Goal: Task Accomplishment & Management: Manage account settings

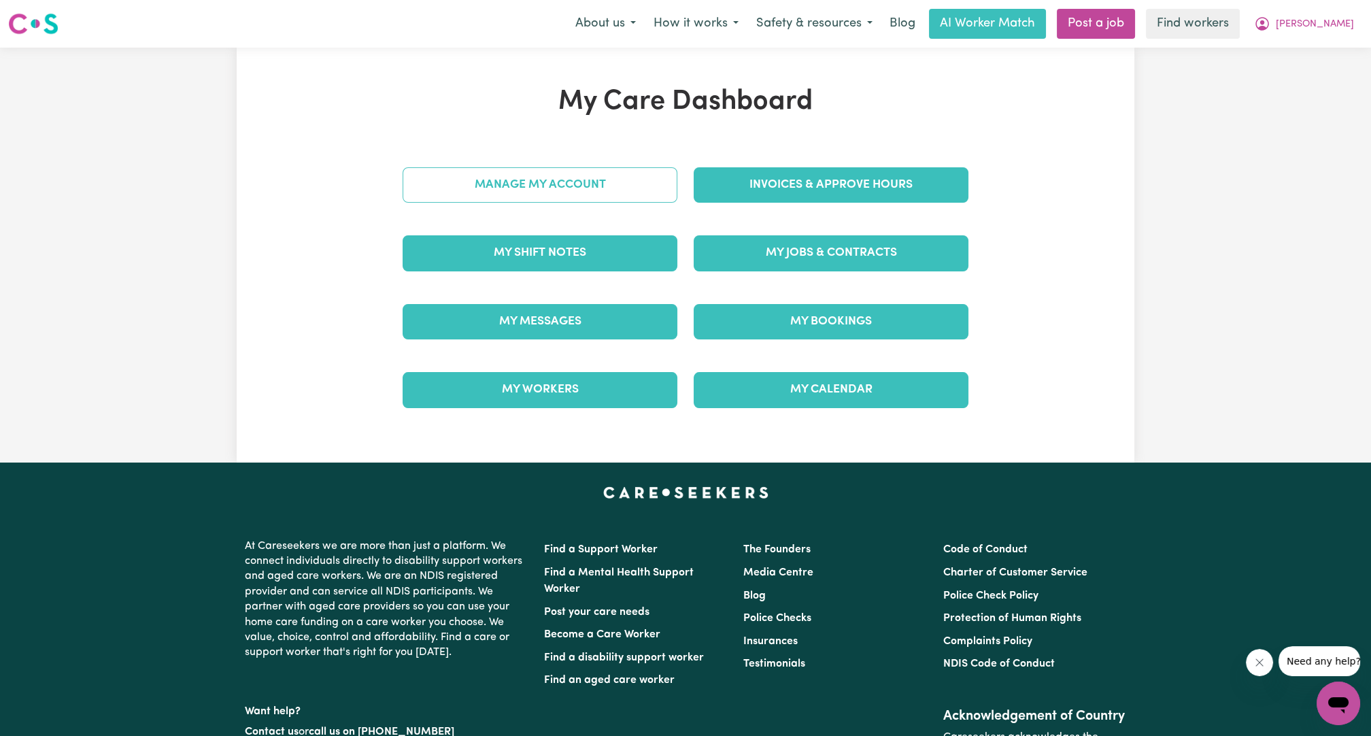
click at [637, 183] on link "Manage My Account" at bounding box center [540, 184] width 275 height 35
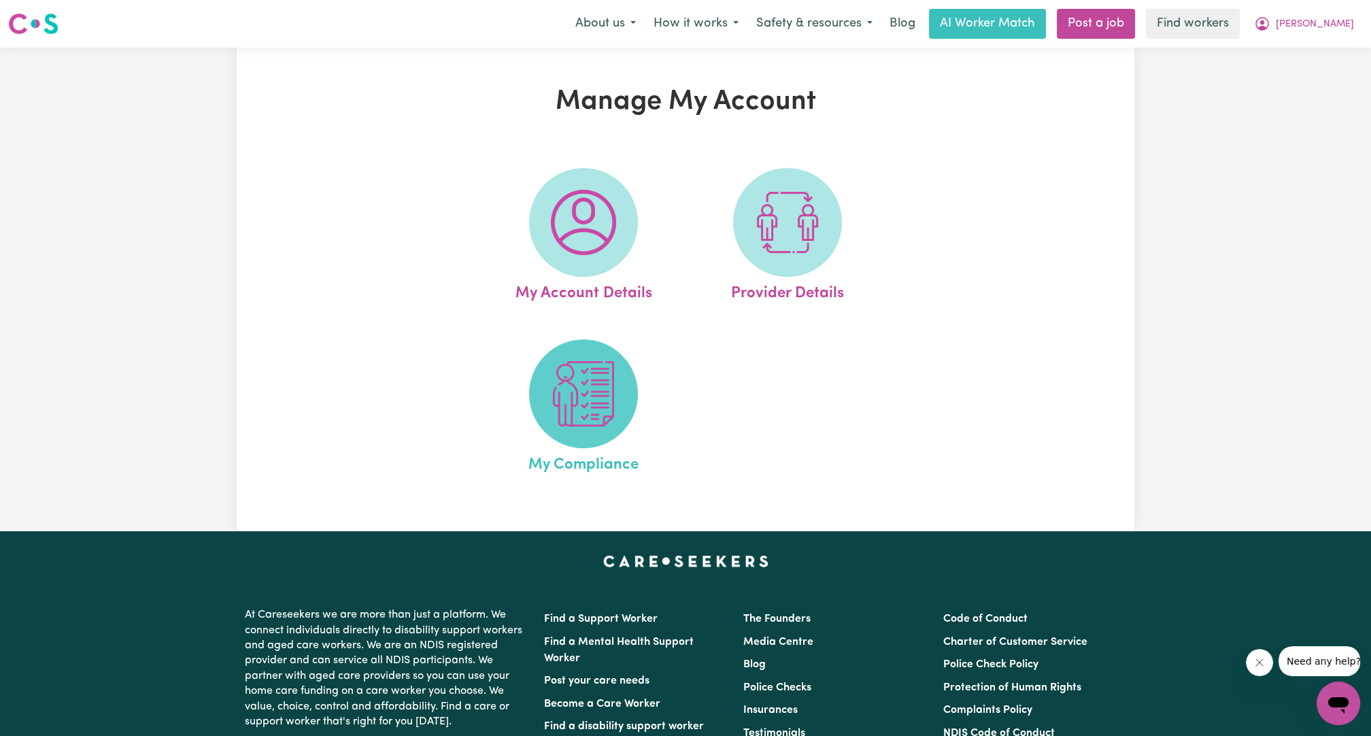
click at [580, 392] on img at bounding box center [583, 393] width 65 height 65
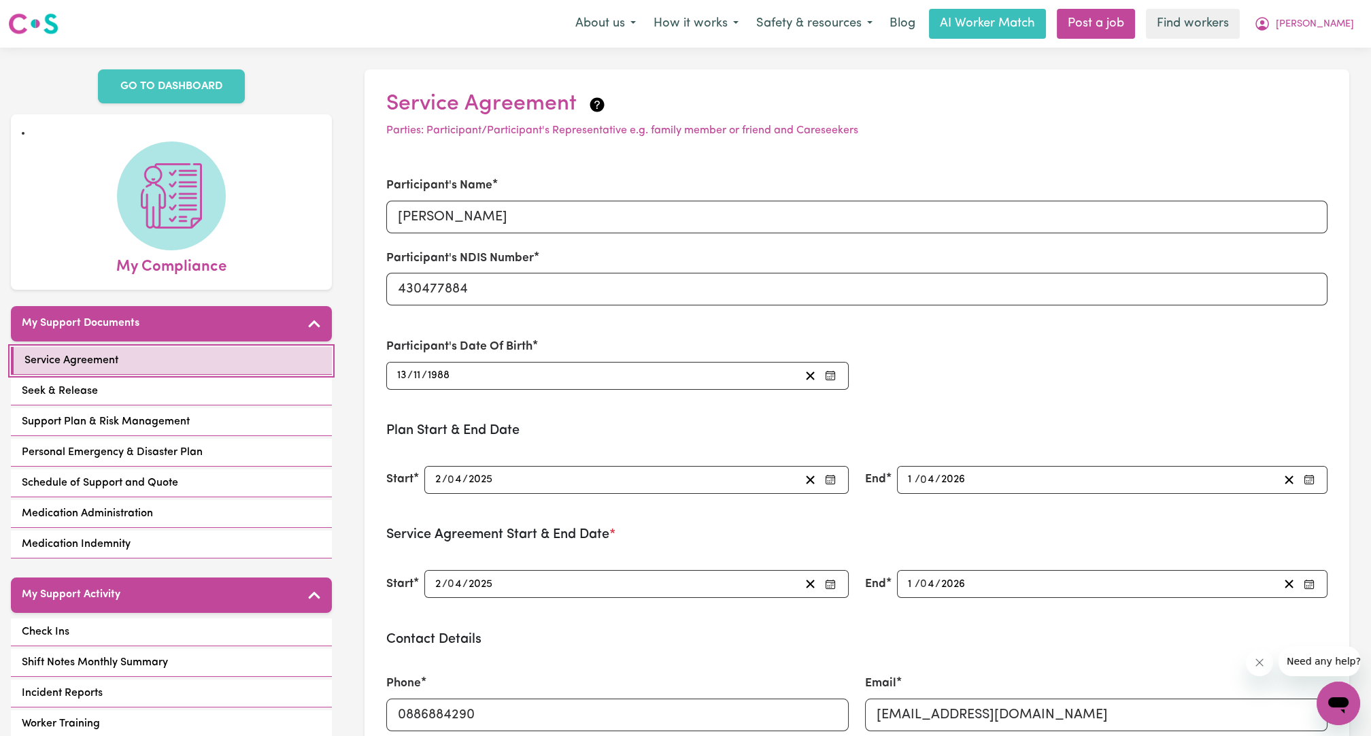
click at [143, 367] on link "Service Agreement" at bounding box center [171, 361] width 321 height 28
click at [151, 405] on div "Service Agreement Seek & Release Support Plan & Risk Management Personal Emerge…" at bounding box center [171, 454] width 321 height 214
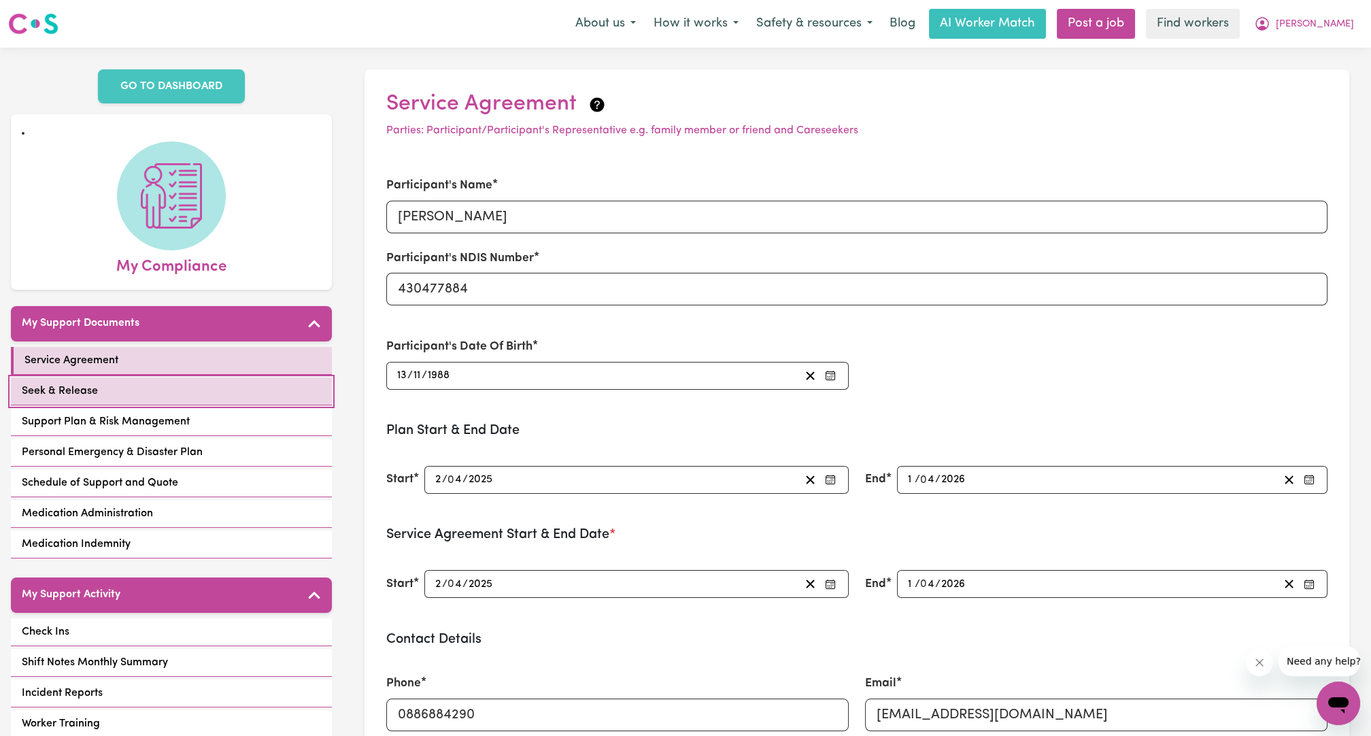
click at [136, 390] on link "Seek & Release" at bounding box center [171, 391] width 321 height 28
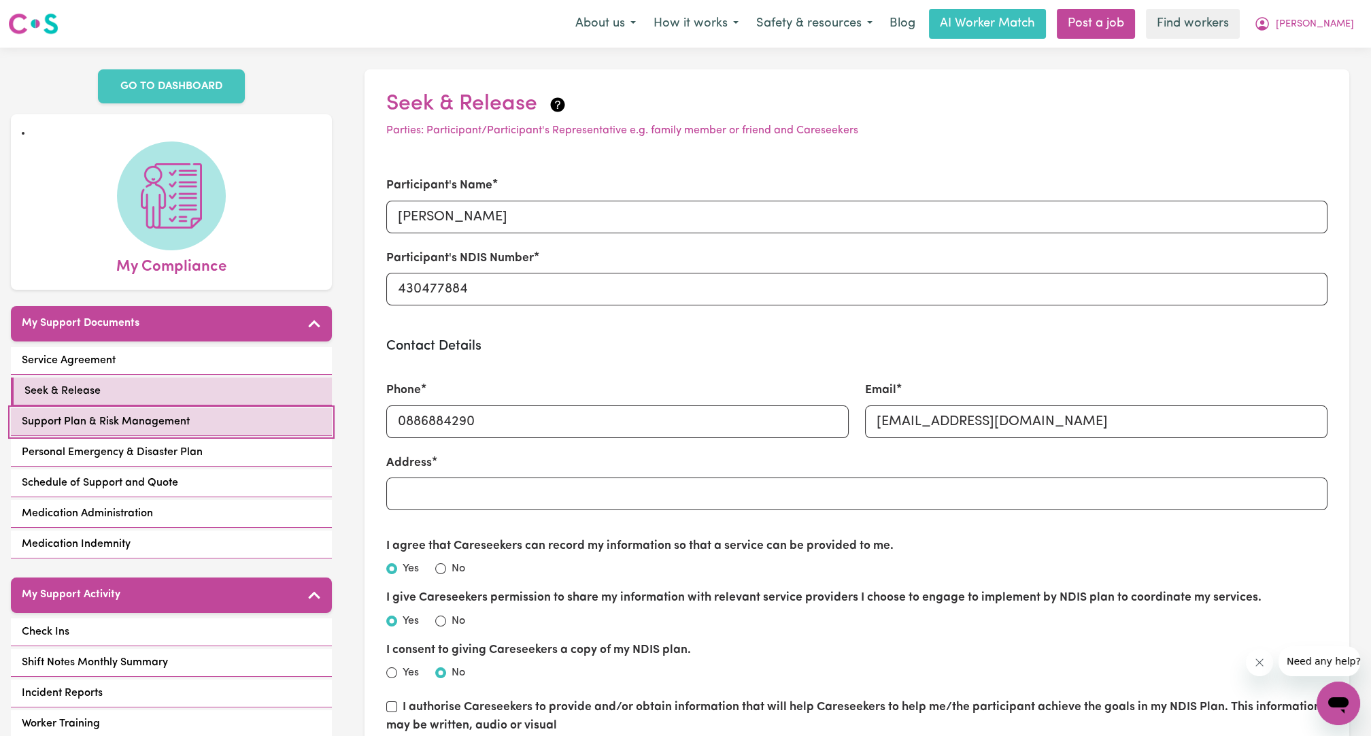
click at [259, 413] on link "Support Plan & Risk Management" at bounding box center [171, 422] width 321 height 28
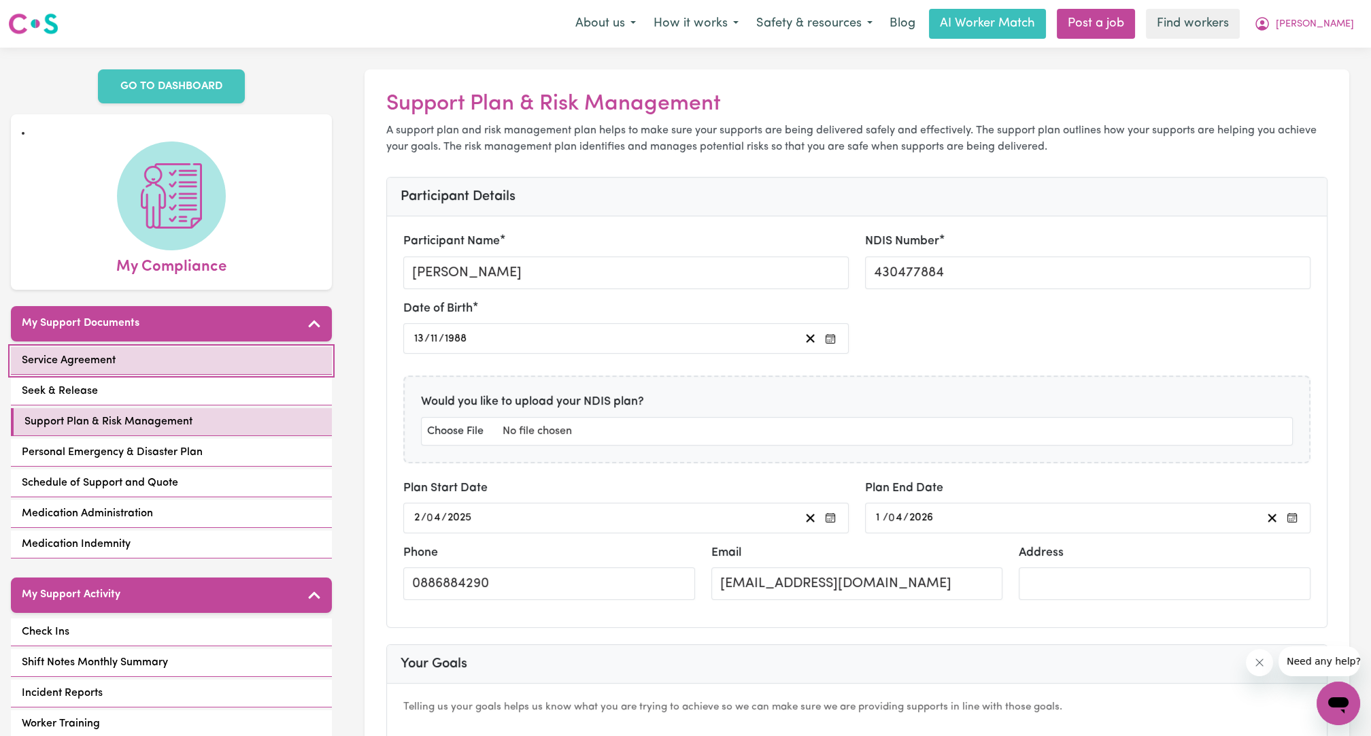
click at [220, 347] on link "Service Agreement" at bounding box center [171, 361] width 321 height 28
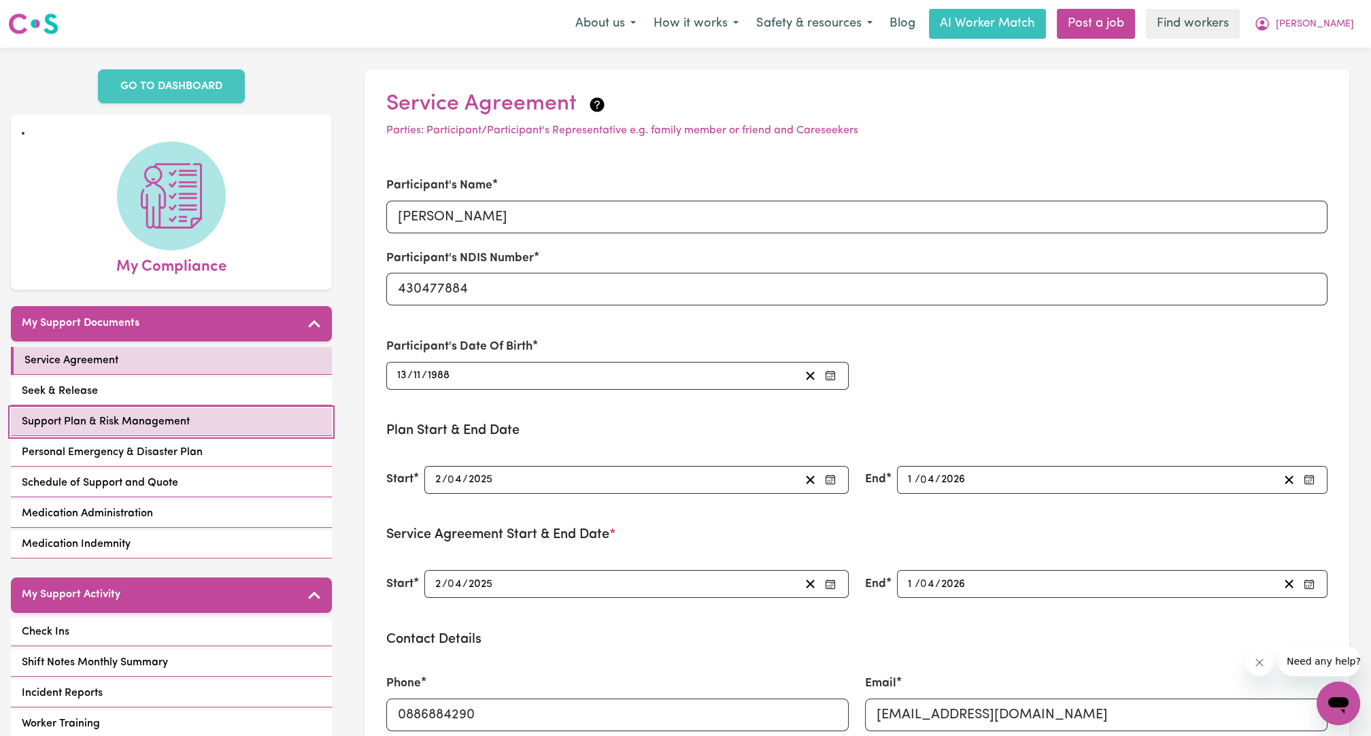
click at [116, 418] on span "Support Plan & Risk Management" at bounding box center [106, 421] width 168 height 16
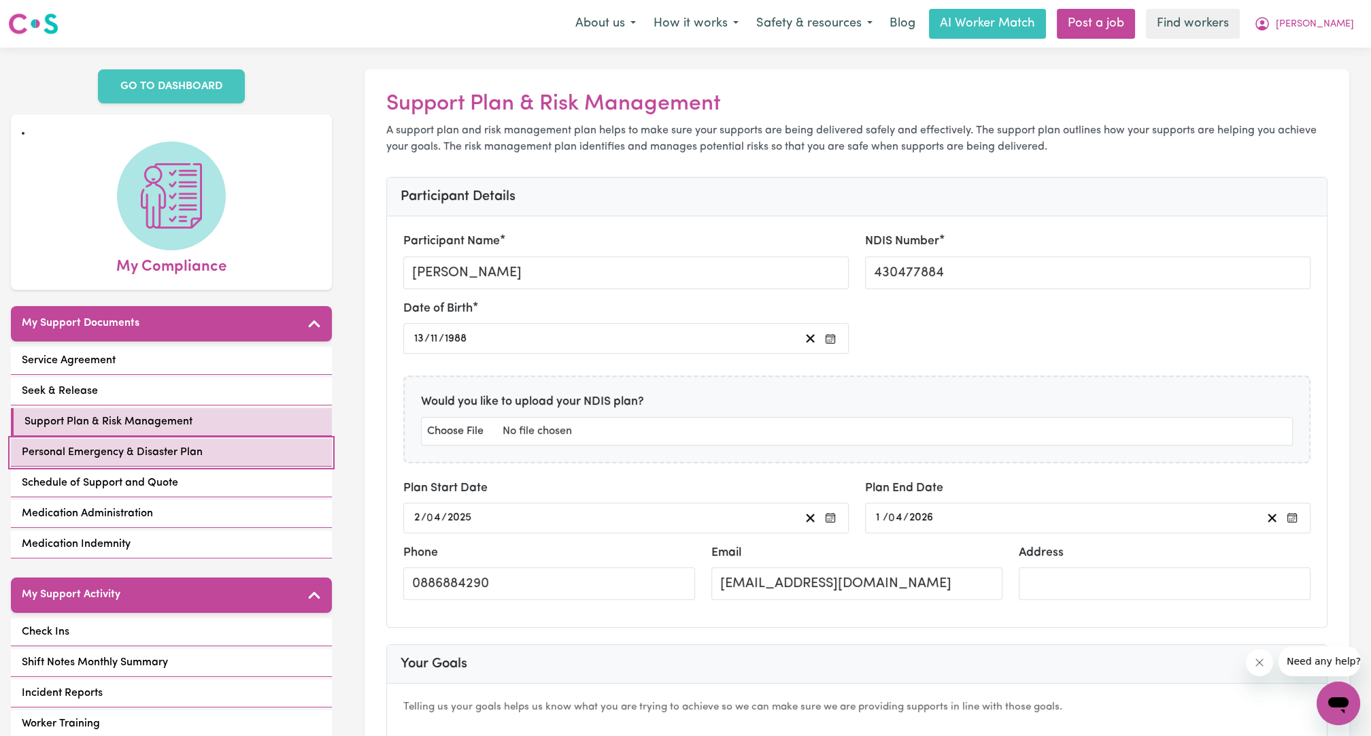
click at [160, 460] on link "Personal Emergency & Disaster Plan" at bounding box center [171, 453] width 321 height 28
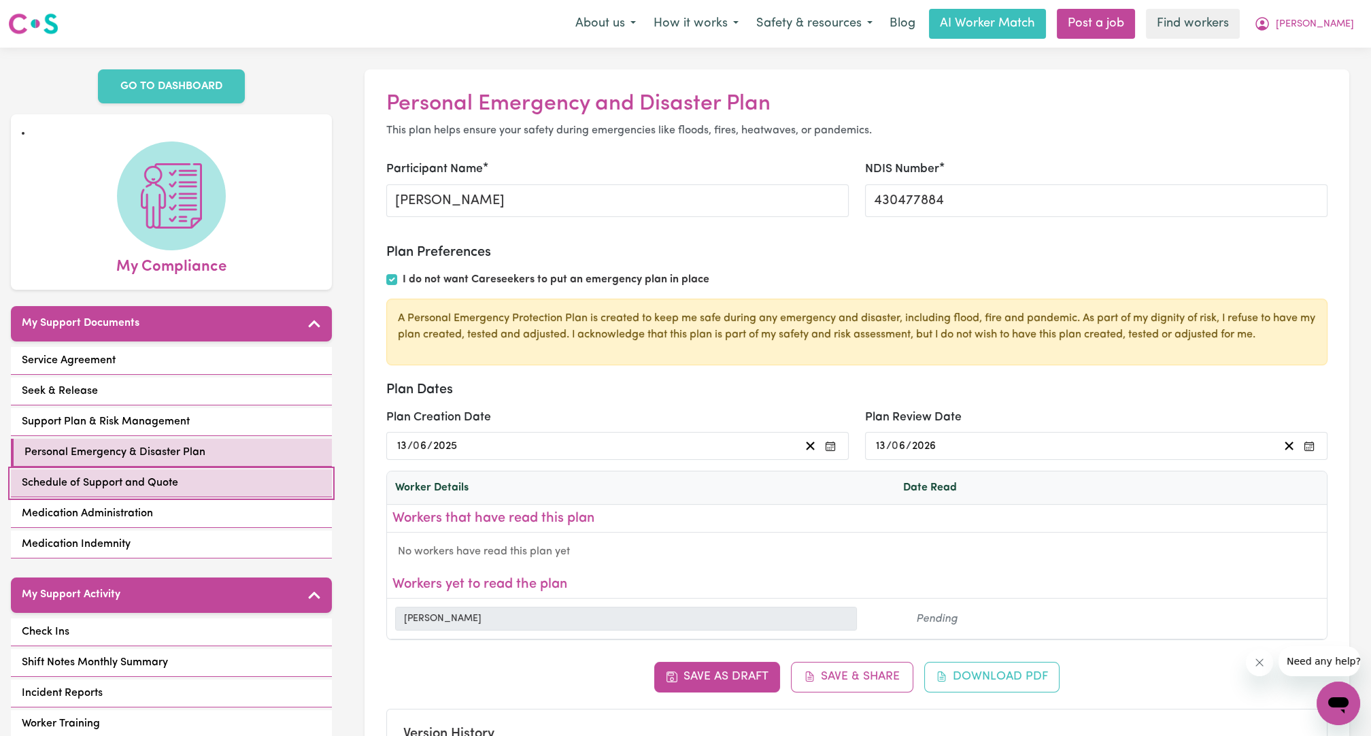
click at [183, 483] on link "Schedule of Support and Quote" at bounding box center [171, 483] width 321 height 28
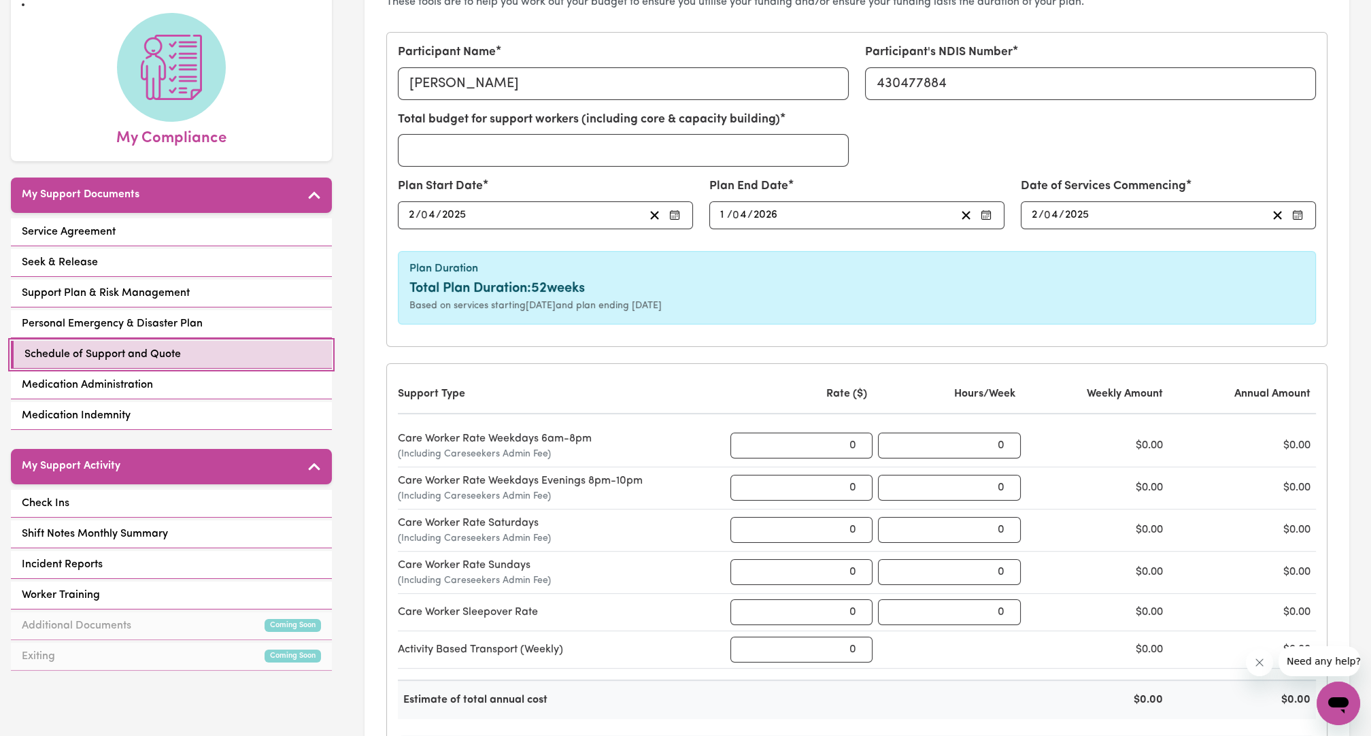
scroll to position [252, 0]
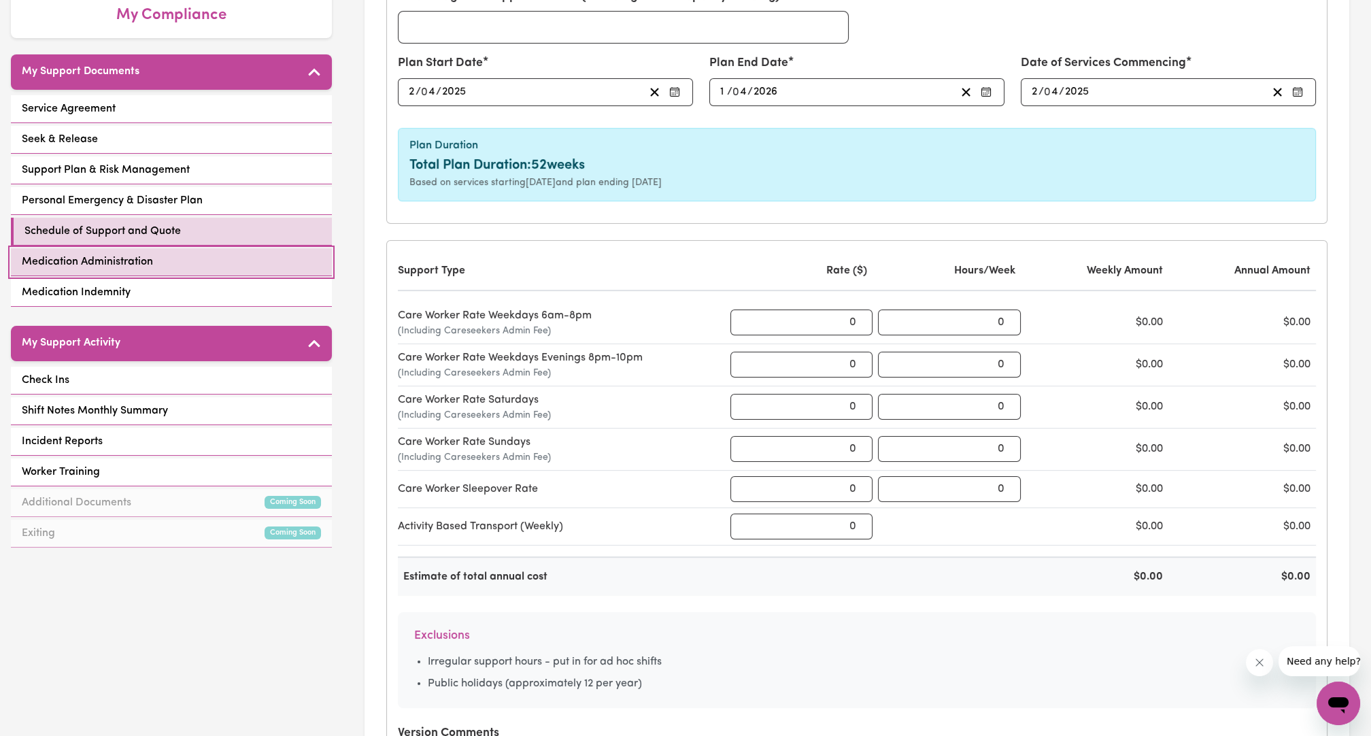
click at [211, 253] on link "Medication Administration" at bounding box center [171, 262] width 321 height 28
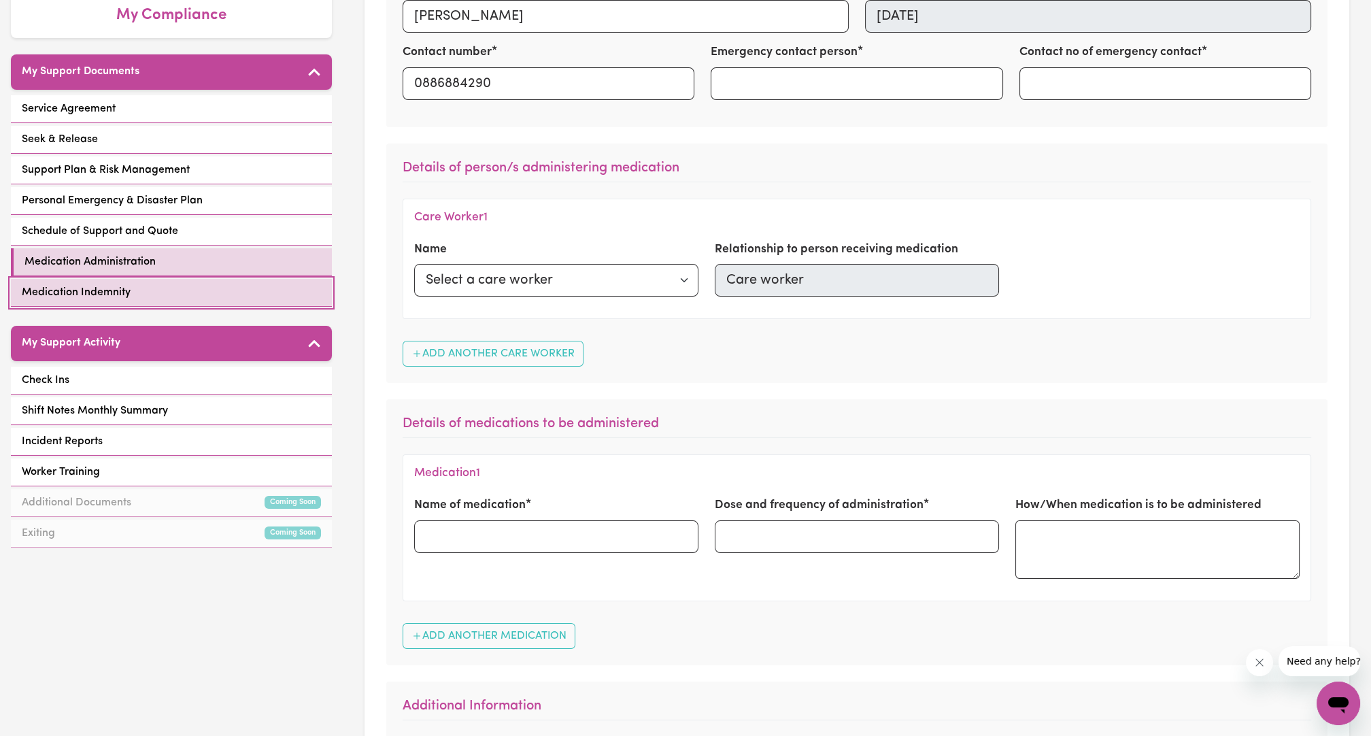
click at [166, 282] on link "Medication Indemnity" at bounding box center [171, 293] width 321 height 28
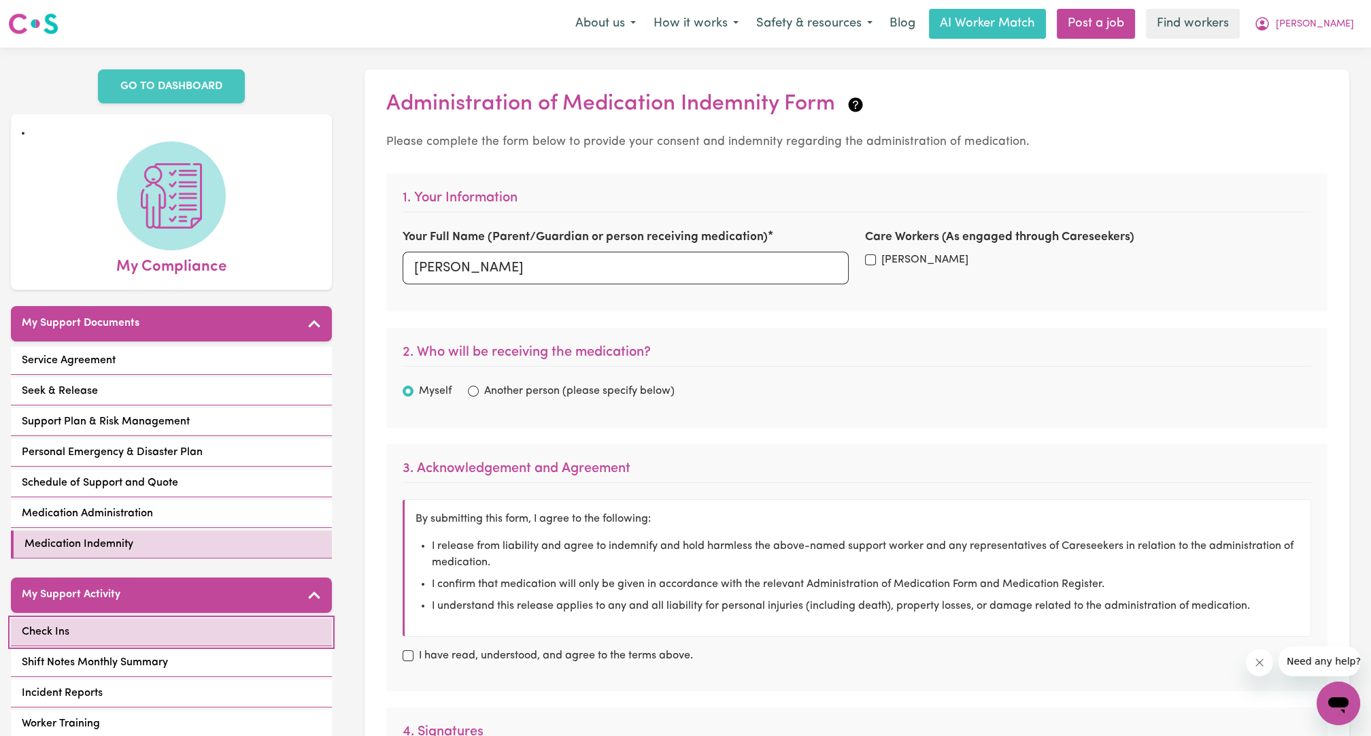
click at [95, 618] on link "Check Ins" at bounding box center [171, 632] width 321 height 28
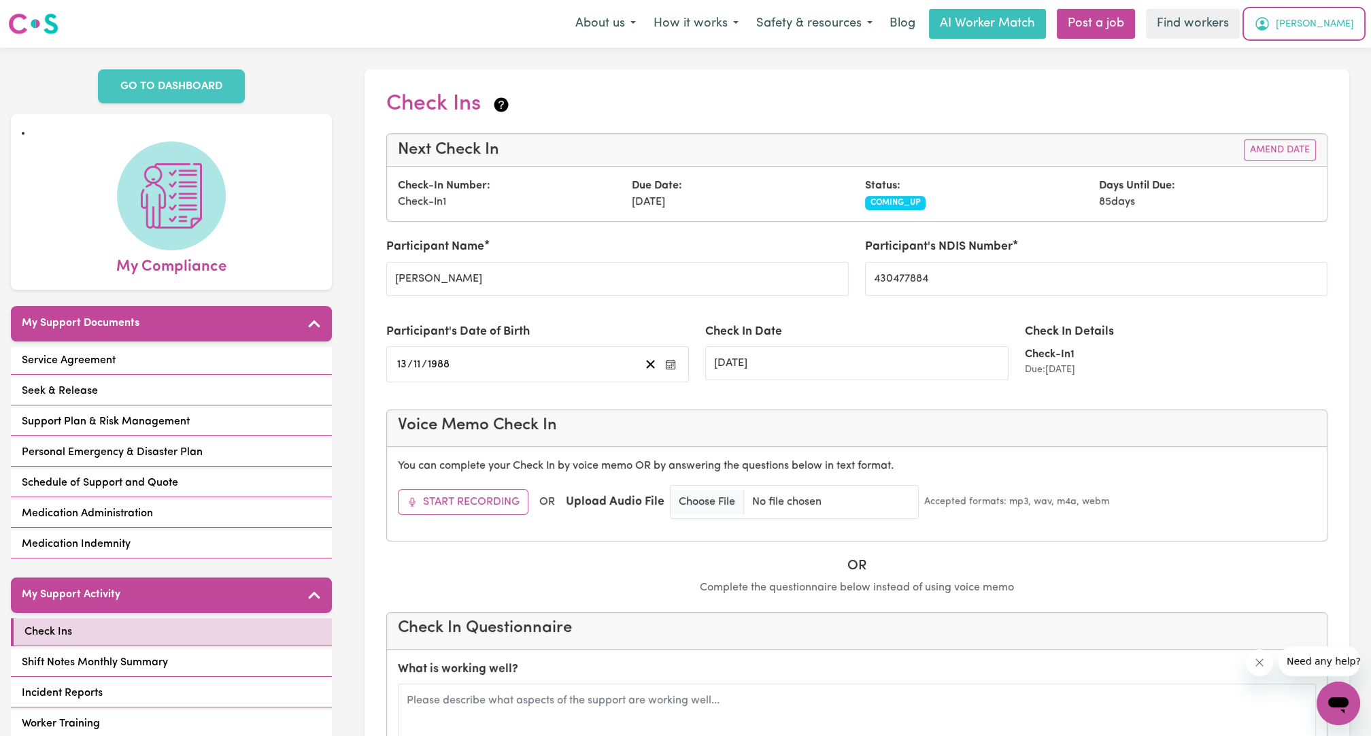
click at [1348, 35] on button "[PERSON_NAME]" at bounding box center [1304, 24] width 118 height 29
click at [1335, 79] on link "Logout" at bounding box center [1308, 78] width 107 height 26
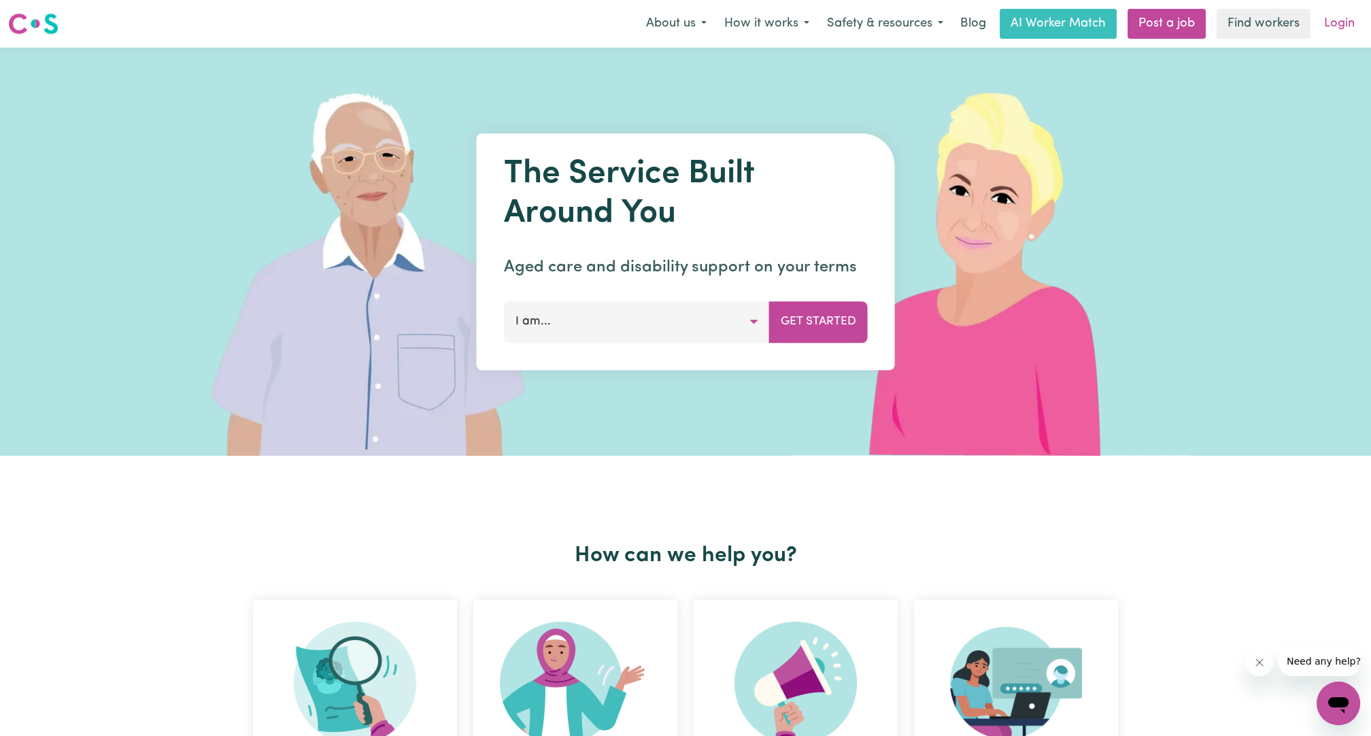
click at [1346, 34] on link "Login" at bounding box center [1339, 24] width 47 height 30
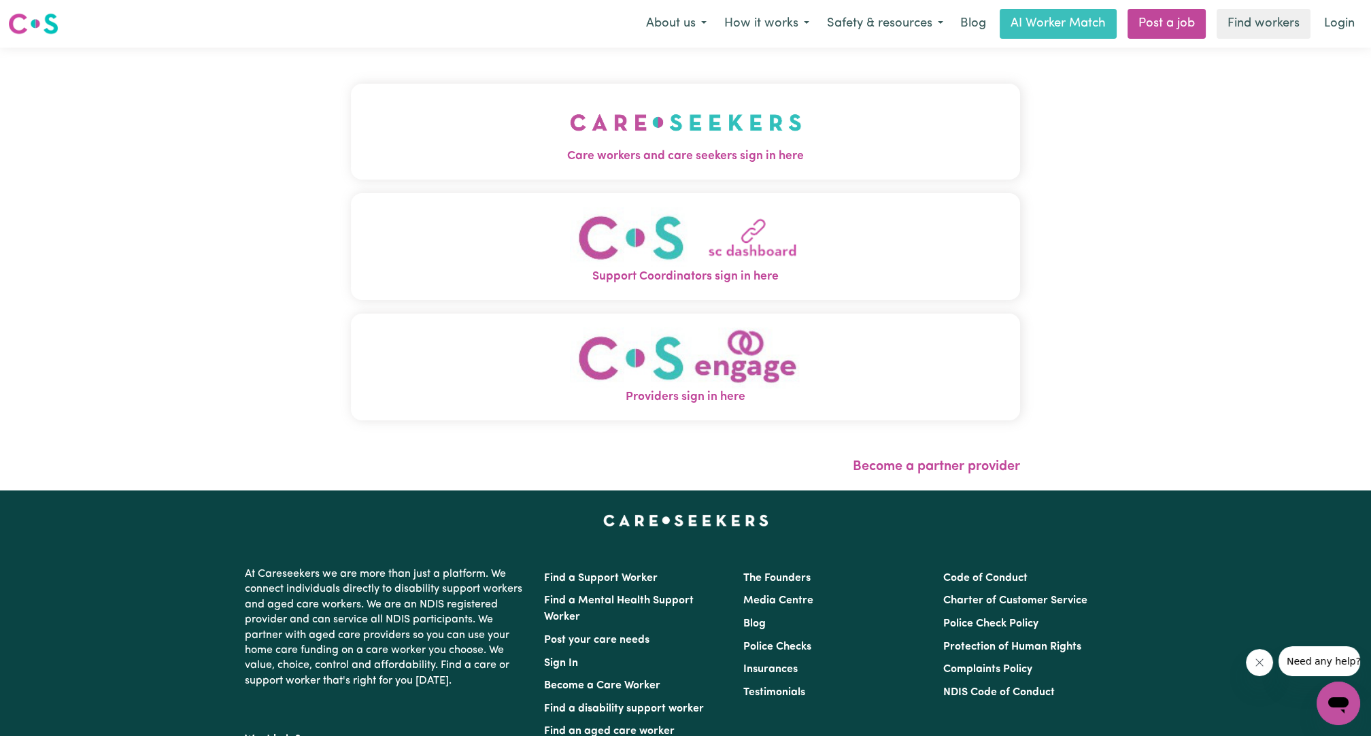
click at [630, 156] on span "Care workers and care seekers sign in here" at bounding box center [685, 157] width 669 height 18
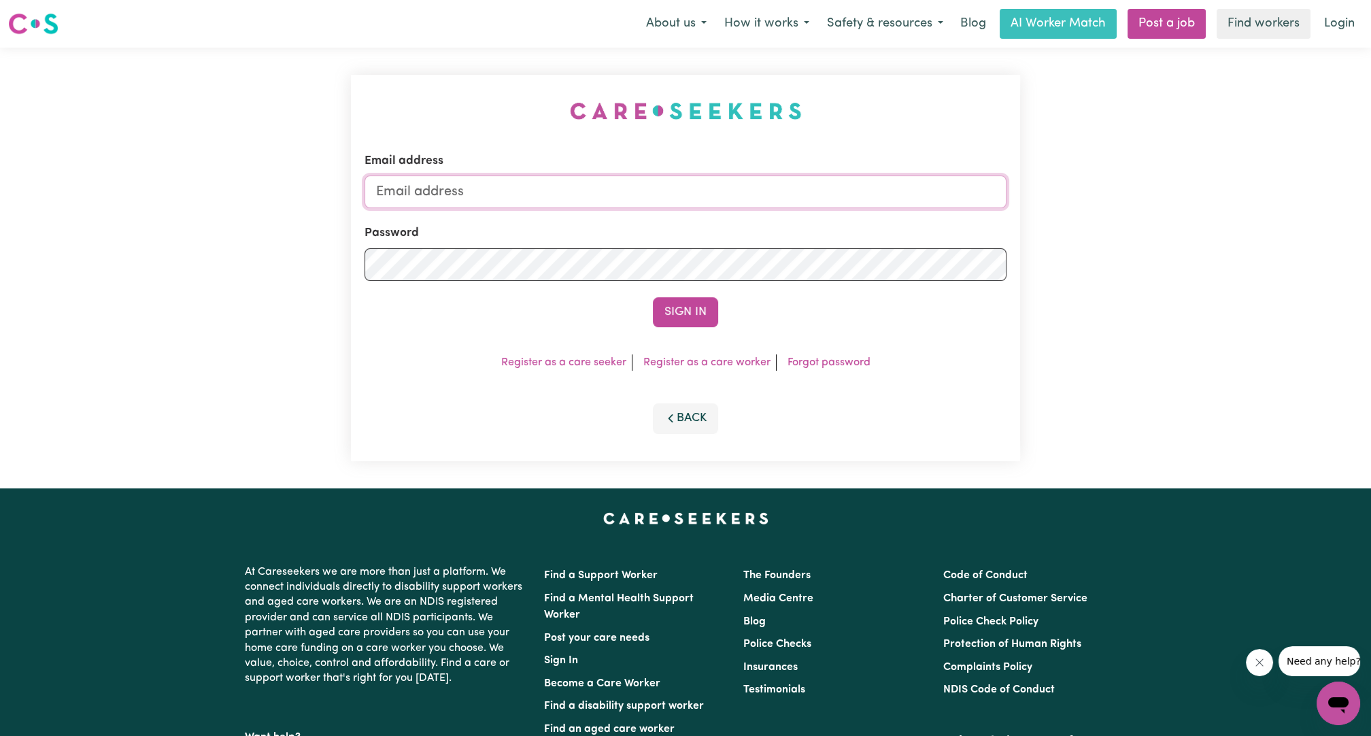
click at [675, 178] on input "Email address" at bounding box center [685, 191] width 642 height 33
drag, startPoint x: 444, startPoint y: 197, endPoint x: 860, endPoint y: 188, distance: 415.6
click at [863, 188] on input "[EMAIL_ADDRESS][PERSON_NAME][DOMAIN_NAME]" at bounding box center [685, 191] width 642 height 33
type input "[EMAIL_ADDRESS][DOMAIN_NAME]"
click at [681, 303] on button "Sign In" at bounding box center [685, 312] width 65 height 30
